Goal: Task Accomplishment & Management: Manage account settings

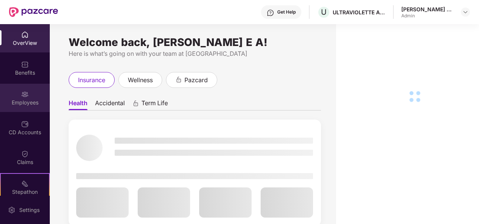
click at [25, 99] on div "Employees" at bounding box center [25, 103] width 50 height 8
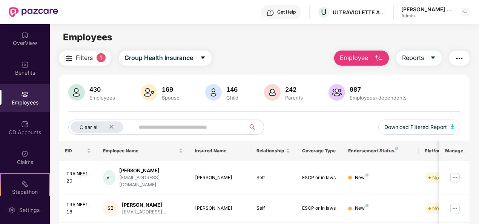
click at [375, 57] on img "button" at bounding box center [378, 58] width 9 height 9
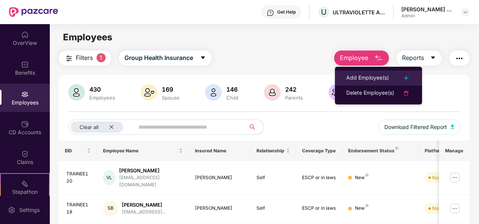
click at [369, 74] on div "Add Employee(s)" at bounding box center [367, 78] width 43 height 9
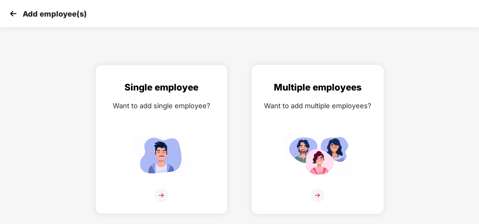
click at [309, 195] on div at bounding box center [318, 200] width 116 height 23
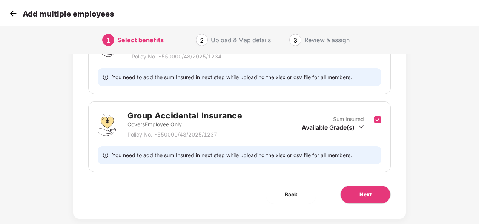
scroll to position [157, 0]
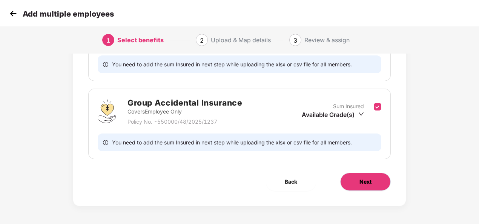
click at [375, 179] on button "Next" at bounding box center [365, 182] width 51 height 18
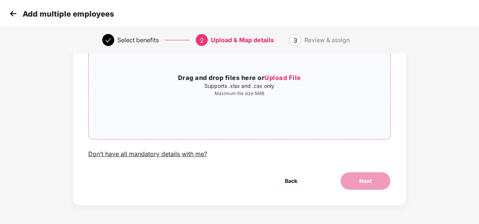
scroll to position [0, 0]
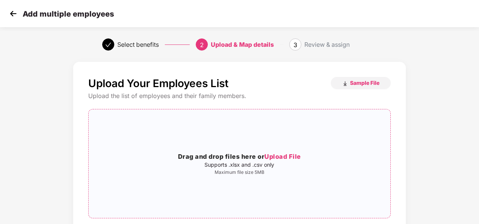
click at [283, 156] on span "Upload File" at bounding box center [282, 157] width 37 height 8
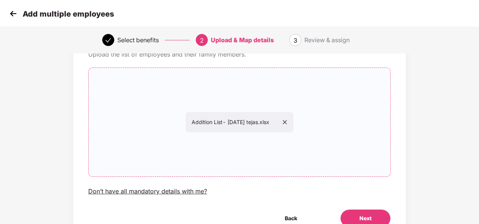
scroll to position [79, 0]
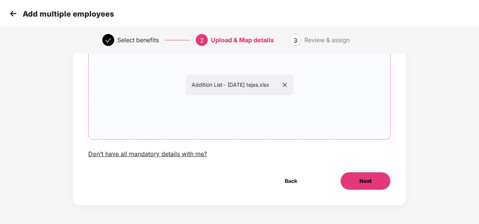
click at [378, 177] on button "Next" at bounding box center [365, 181] width 51 height 18
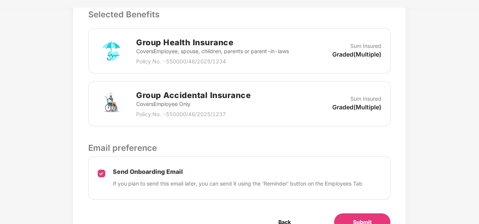
scroll to position [257, 0]
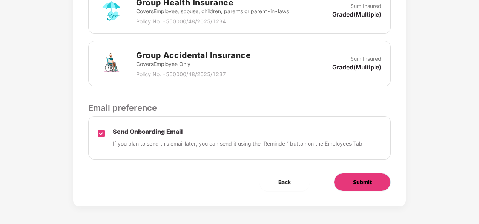
click at [373, 184] on button "Submit" at bounding box center [362, 182] width 57 height 18
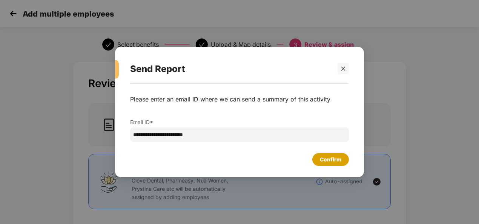
click at [328, 161] on div "Confirm" at bounding box center [331, 159] width 22 height 8
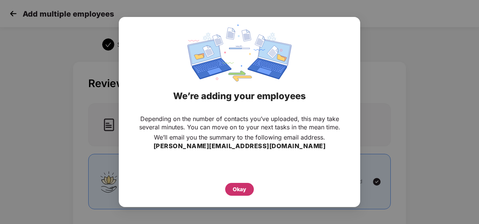
click at [237, 185] on div "Okay" at bounding box center [240, 189] width 14 height 8
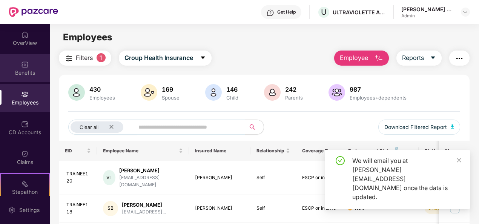
click at [24, 62] on img at bounding box center [25, 65] width 8 height 8
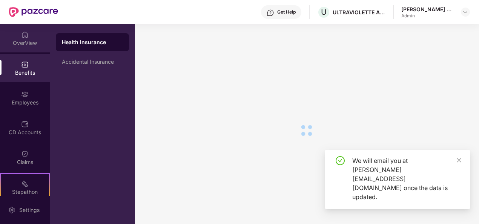
click at [19, 40] on div "OverView" at bounding box center [25, 43] width 50 height 8
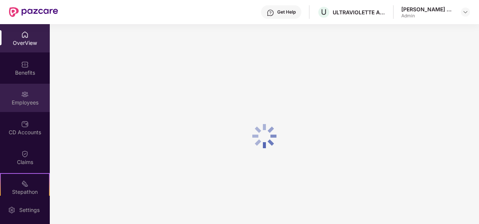
click at [17, 101] on div "Employees" at bounding box center [25, 103] width 50 height 8
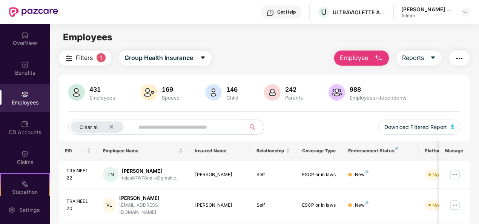
click at [144, 132] on input "text" at bounding box center [186, 126] width 97 height 11
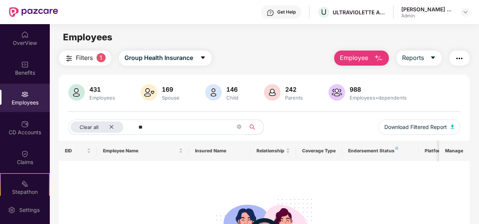
type input "*"
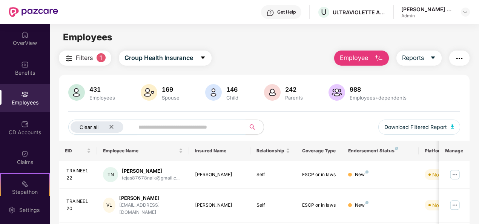
click at [113, 126] on icon "close" at bounding box center [111, 126] width 5 height 5
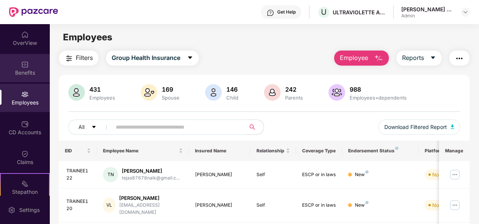
click at [19, 65] on div "Benefits" at bounding box center [25, 68] width 50 height 28
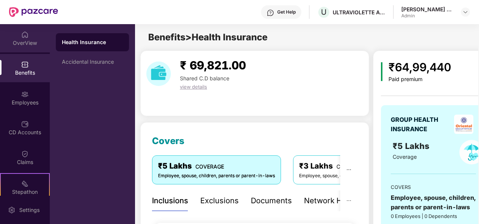
click at [21, 35] on img at bounding box center [25, 35] width 8 height 8
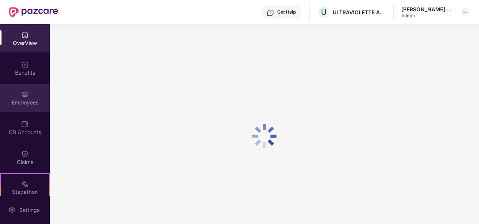
click at [18, 104] on div "Employees" at bounding box center [25, 103] width 50 height 8
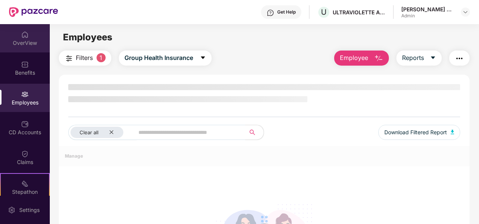
click at [27, 37] on img at bounding box center [25, 35] width 8 height 8
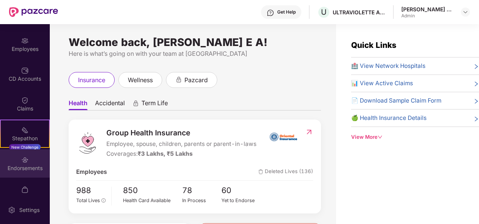
scroll to position [66, 0]
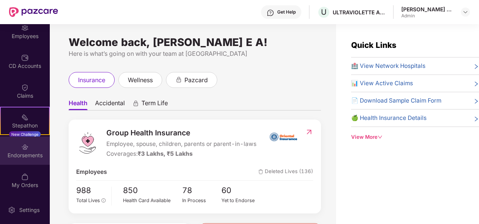
click at [28, 155] on div "Endorsements" at bounding box center [25, 156] width 50 height 8
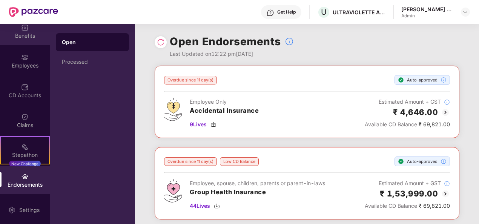
scroll to position [0, 0]
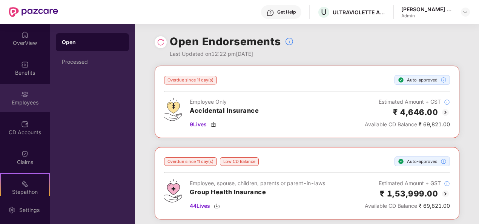
click at [21, 106] on div "Employees" at bounding box center [25, 103] width 50 height 8
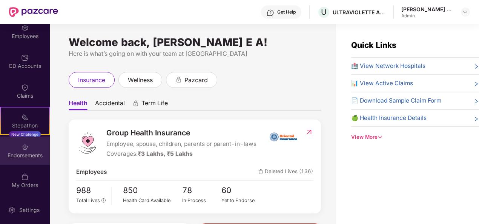
scroll to position [24, 0]
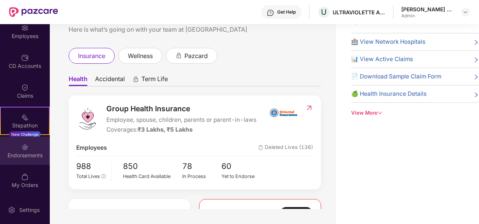
click at [21, 149] on img at bounding box center [25, 147] width 8 height 8
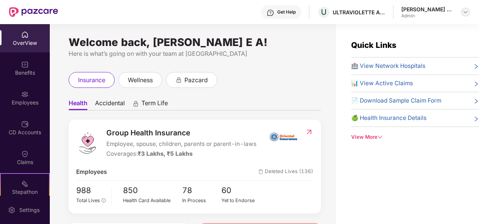
click at [463, 12] on img at bounding box center [465, 12] width 6 height 6
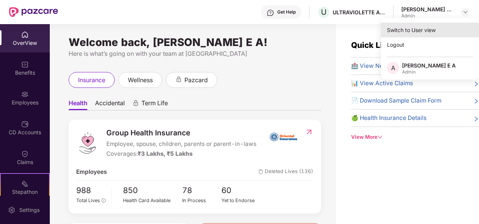
click at [430, 34] on div "Switch to User view" at bounding box center [430, 30] width 98 height 15
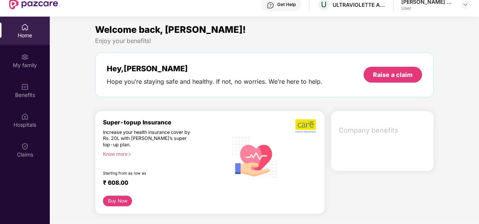
scroll to position [38, 0]
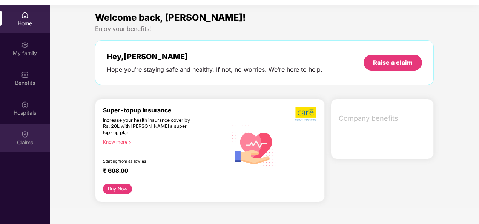
click at [25, 151] on div "Claims" at bounding box center [25, 138] width 50 height 28
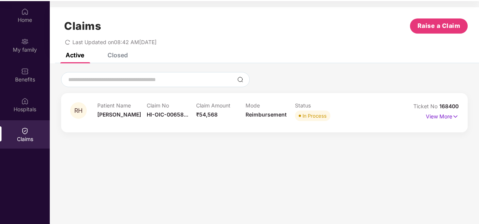
scroll to position [42, 0]
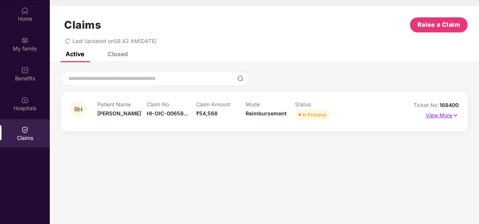
click at [448, 115] on p "View More" at bounding box center [442, 114] width 33 height 10
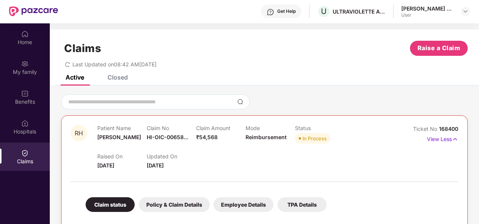
scroll to position [0, 0]
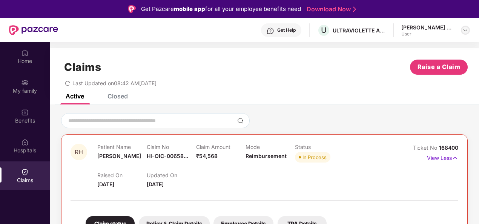
click at [469, 29] on div at bounding box center [465, 30] width 9 height 9
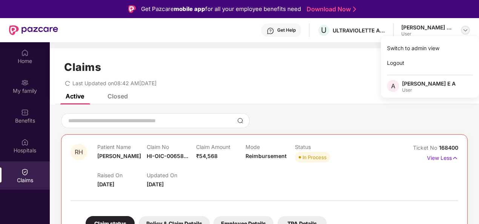
click at [464, 30] on img at bounding box center [465, 30] width 6 height 6
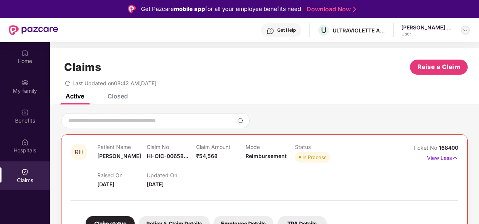
click at [464, 30] on img at bounding box center [465, 30] width 6 height 6
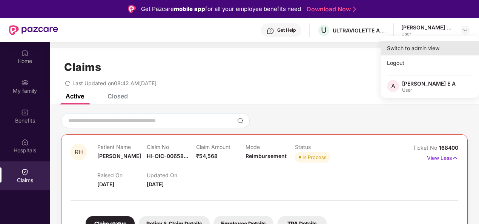
click at [425, 43] on div "Switch to admin view" at bounding box center [430, 48] width 98 height 15
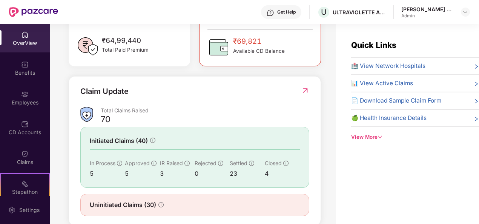
scroll to position [241, 0]
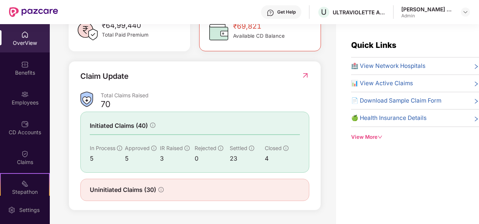
click at [304, 75] on img at bounding box center [305, 76] width 8 height 8
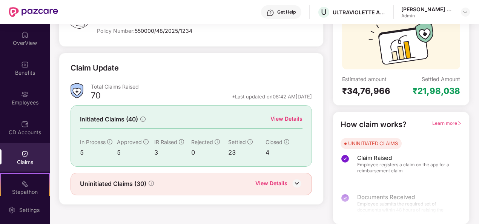
click at [283, 109] on div "Initiated Claims (40) View Details In Process 5 Approved 5 IR Raised 3 Rejected…" at bounding box center [191, 135] width 241 height 61
click at [287, 118] on div "View Details" at bounding box center [286, 119] width 32 height 8
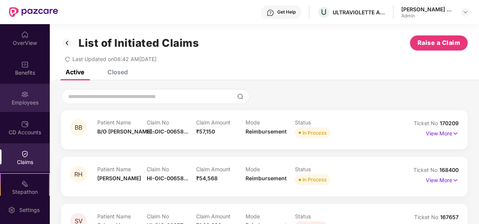
click at [26, 109] on div "Employees" at bounding box center [25, 98] width 50 height 28
